Goal: Check status: Check status

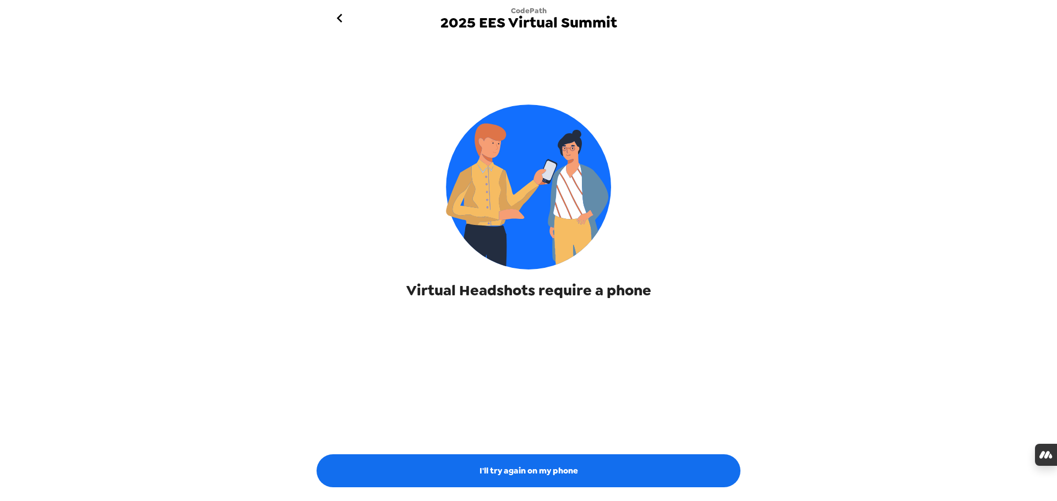
click at [348, 20] on icon "go back" at bounding box center [340, 18] width 18 height 18
